Goal: Find specific page/section

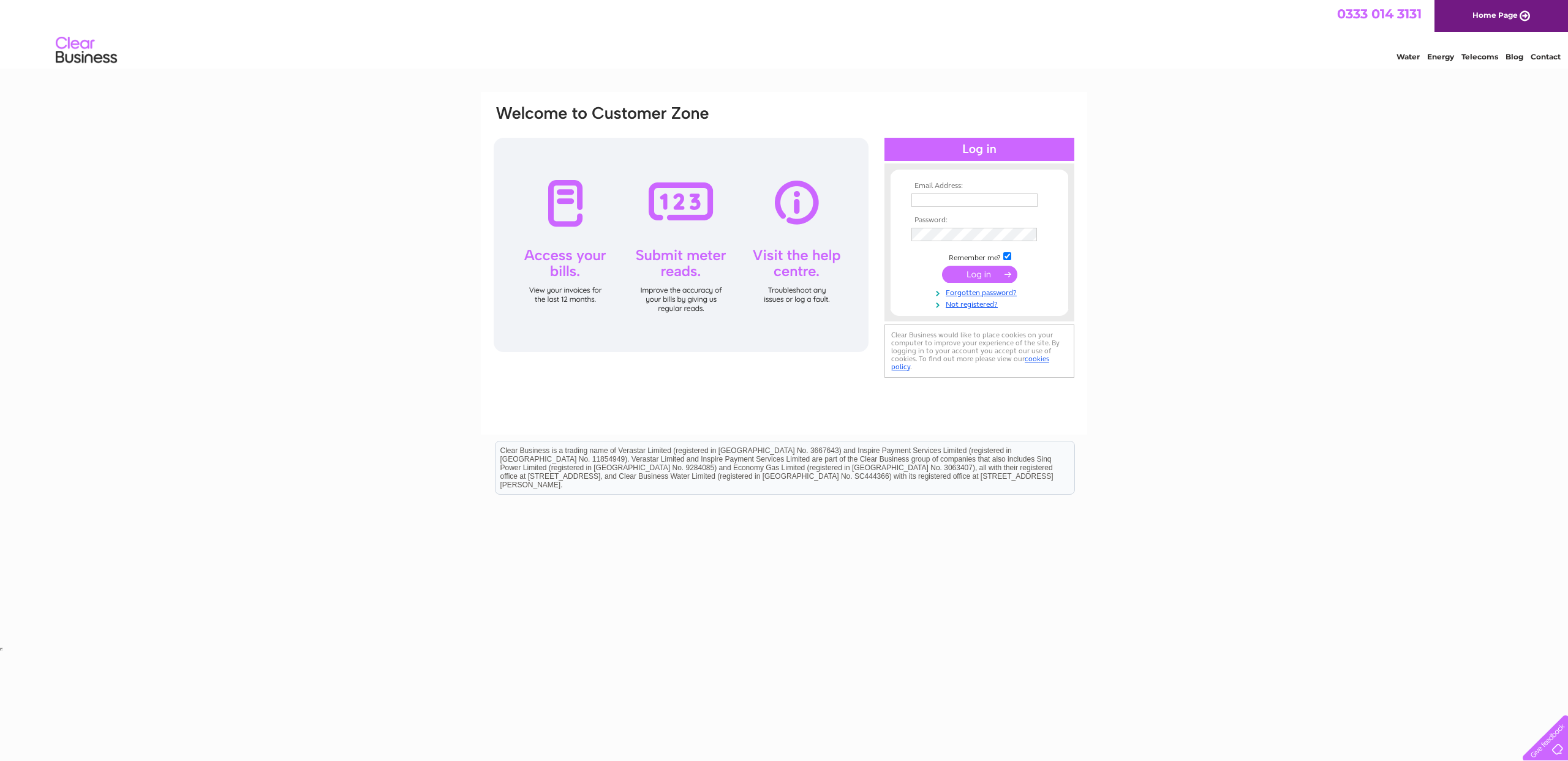
type input "info@vassieprint.co.uk"
click at [1001, 280] on input "submit" at bounding box center [980, 274] width 76 height 17
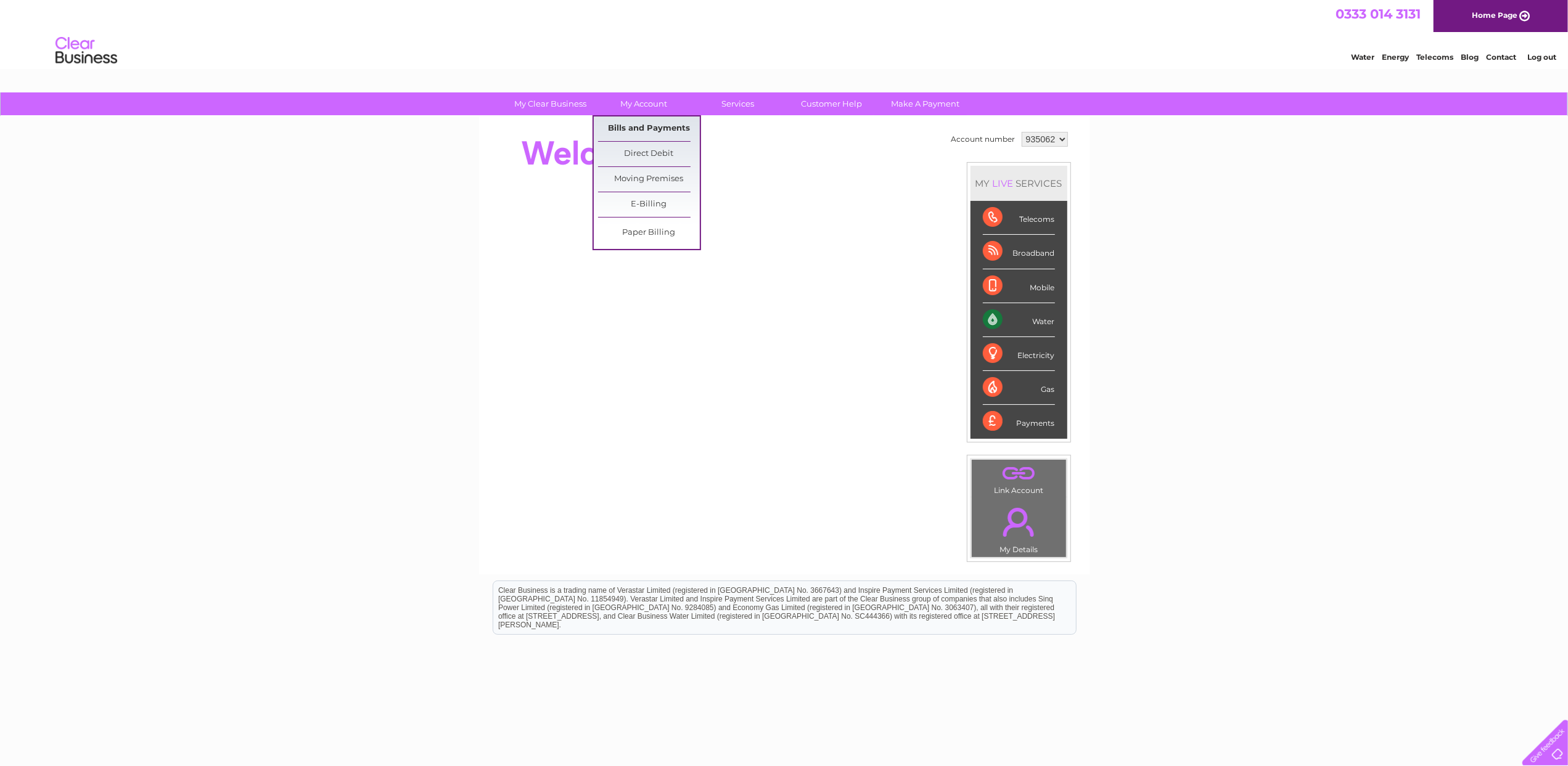
click at [641, 124] on link "Bills and Payments" at bounding box center [649, 129] width 101 height 25
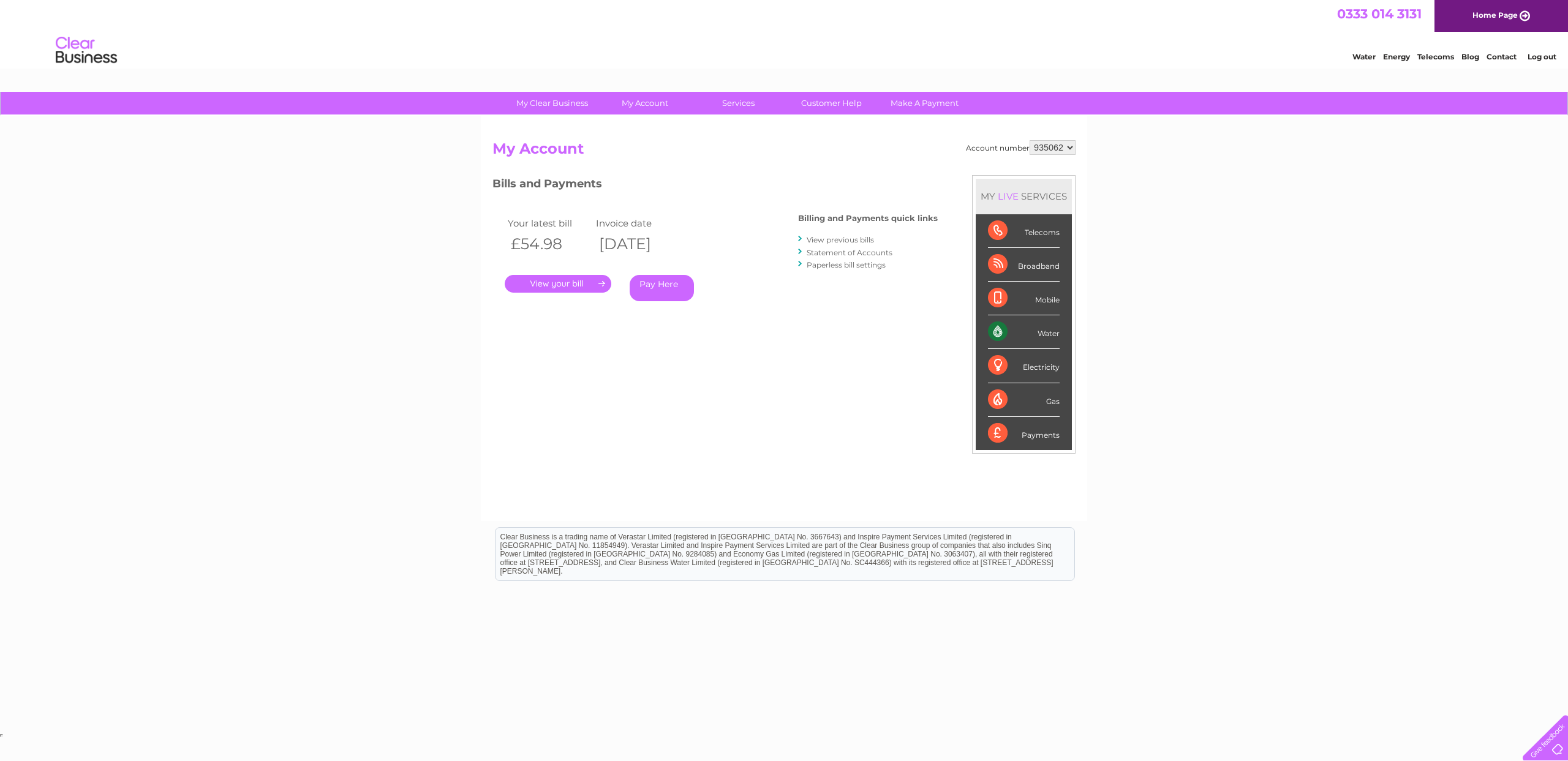
click at [597, 282] on link "." at bounding box center [558, 283] width 107 height 18
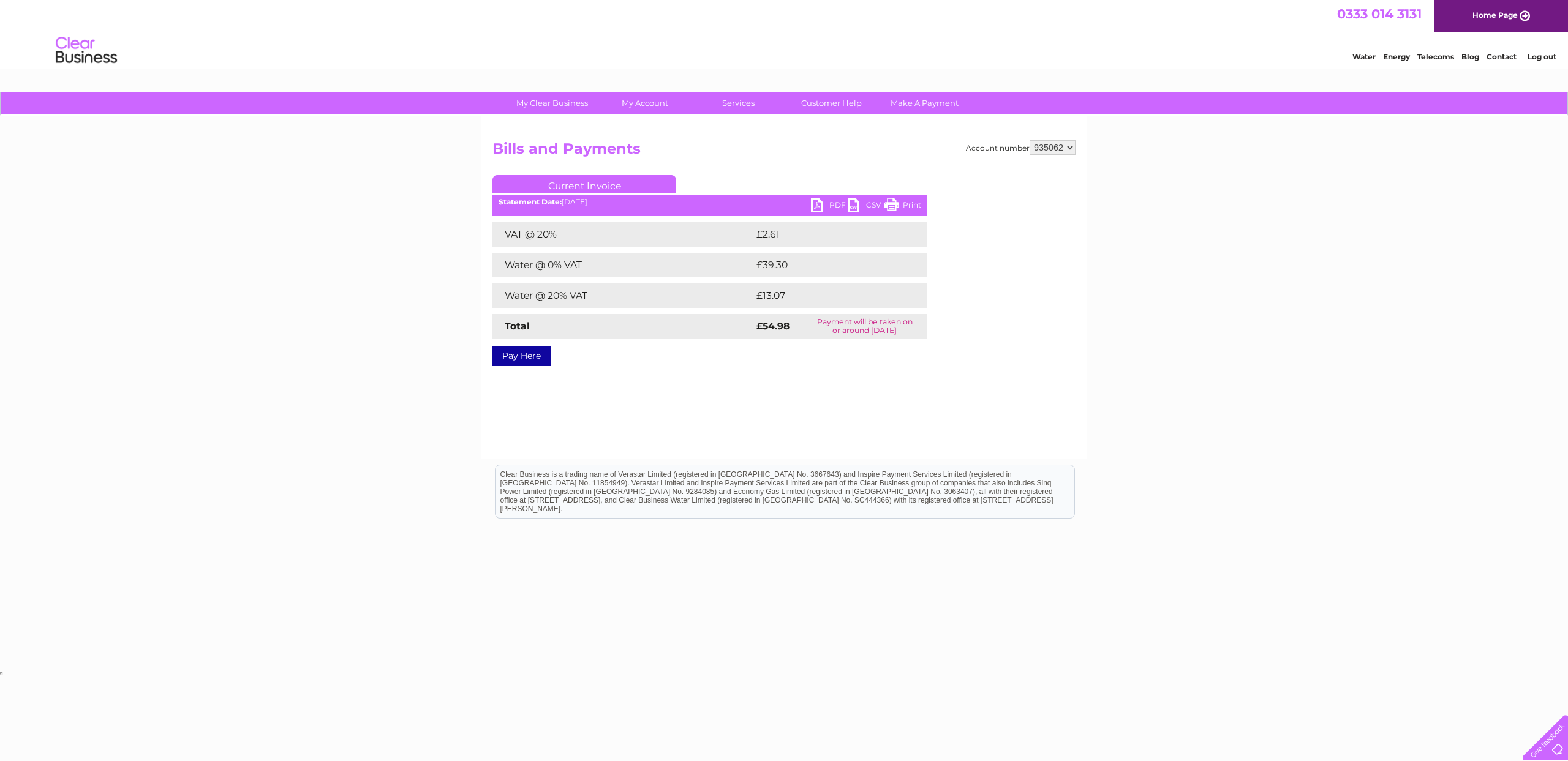
click at [822, 205] on link "PDF" at bounding box center [829, 206] width 37 height 18
